Goal: Navigation & Orientation: Understand site structure

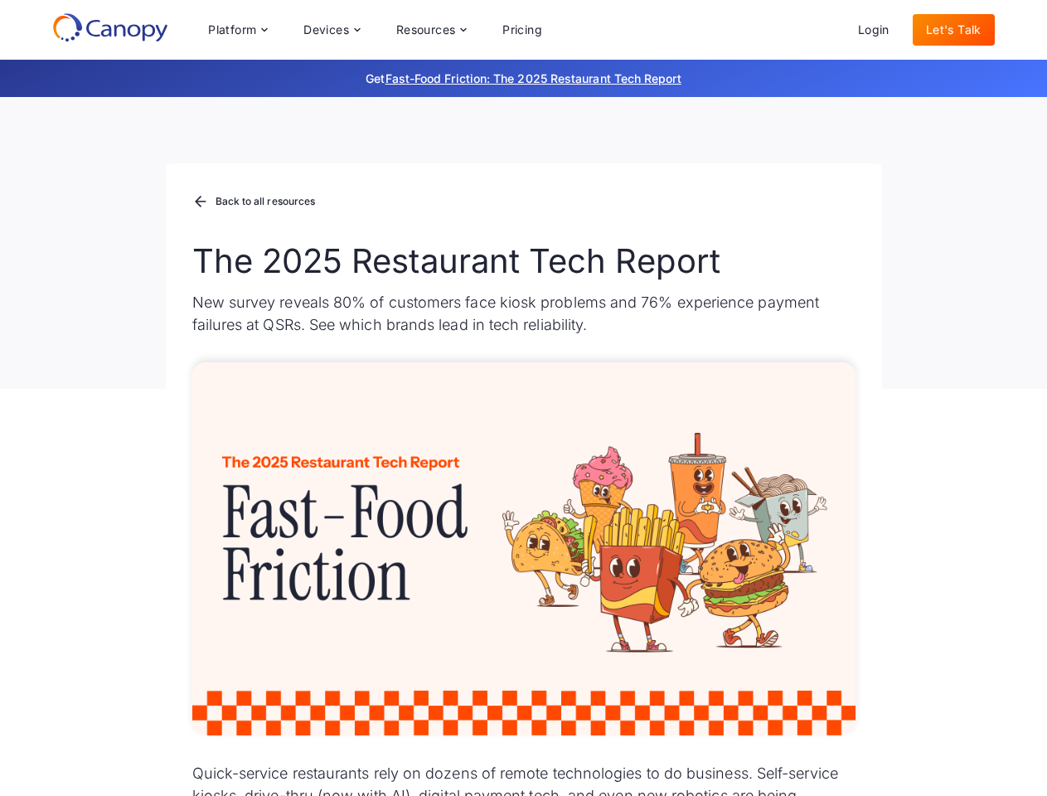
click at [375, 30] on div "Platform Platform Monitor A centralized view of your entire fleet Manage Remote…" at bounding box center [375, 29] width 360 height 33
click at [237, 30] on div "Platform" at bounding box center [232, 30] width 48 height 12
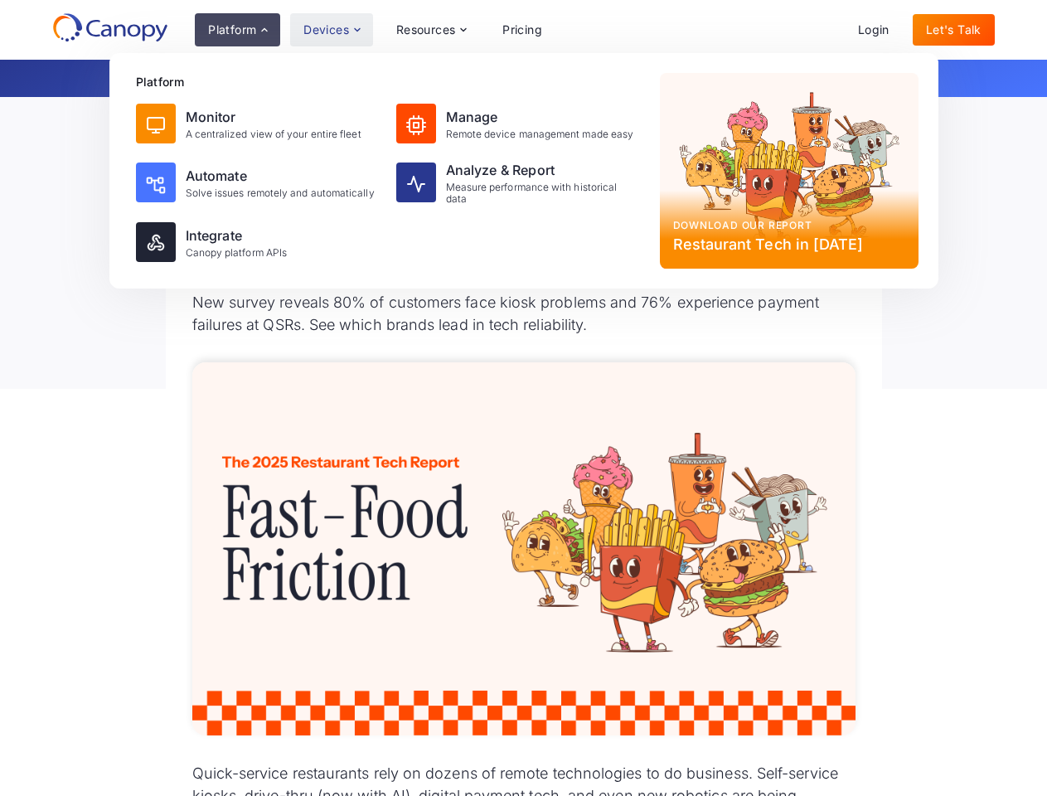
click at [331, 30] on div "Devices" at bounding box center [326, 30] width 46 height 12
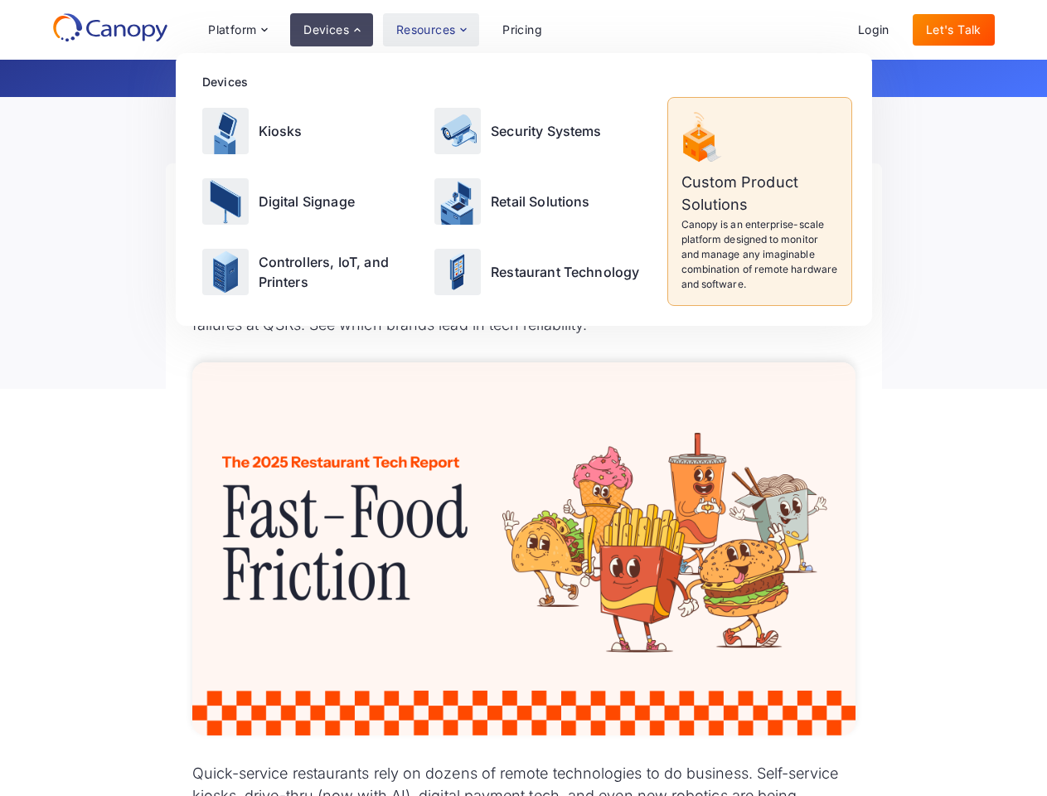
click at [430, 30] on div "Resources" at bounding box center [426, 30] width 60 height 12
